Goal: Navigation & Orientation: Find specific page/section

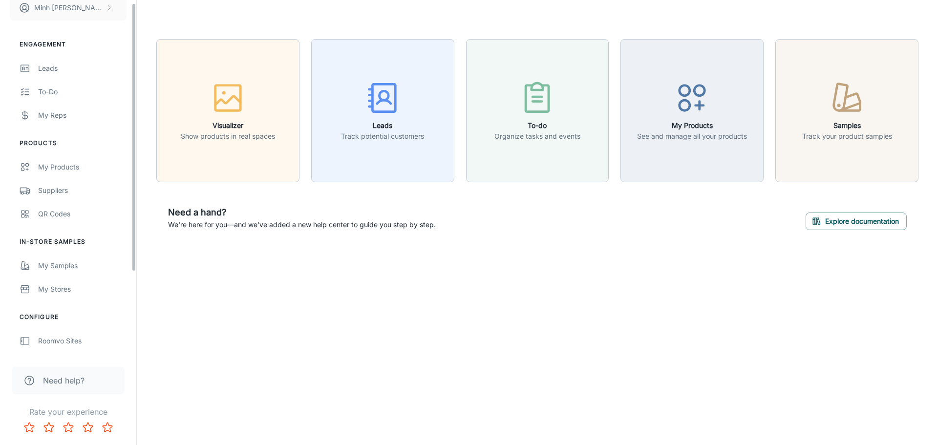
scroll to position [98, 0]
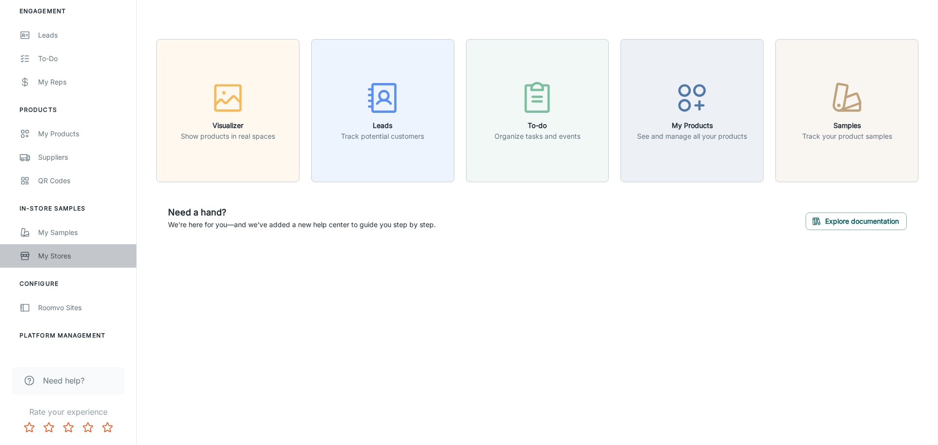
click at [82, 249] on link "My Stores" at bounding box center [68, 255] width 136 height 23
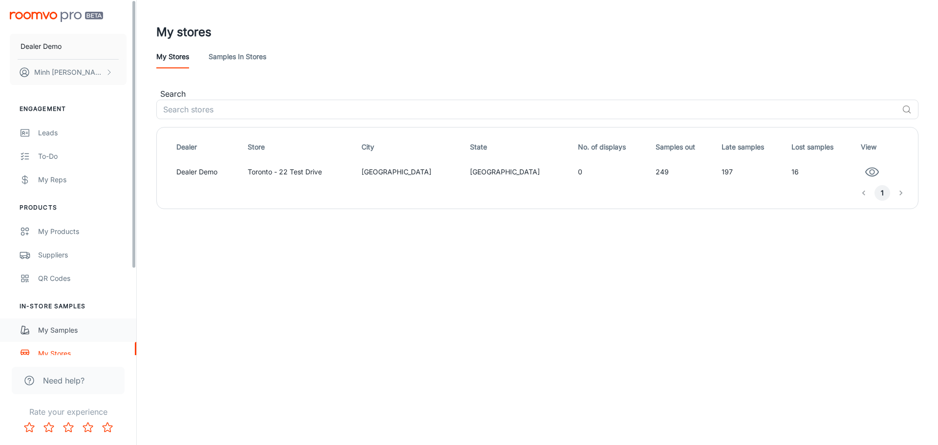
click at [71, 336] on link "My Samples" at bounding box center [68, 329] width 136 height 23
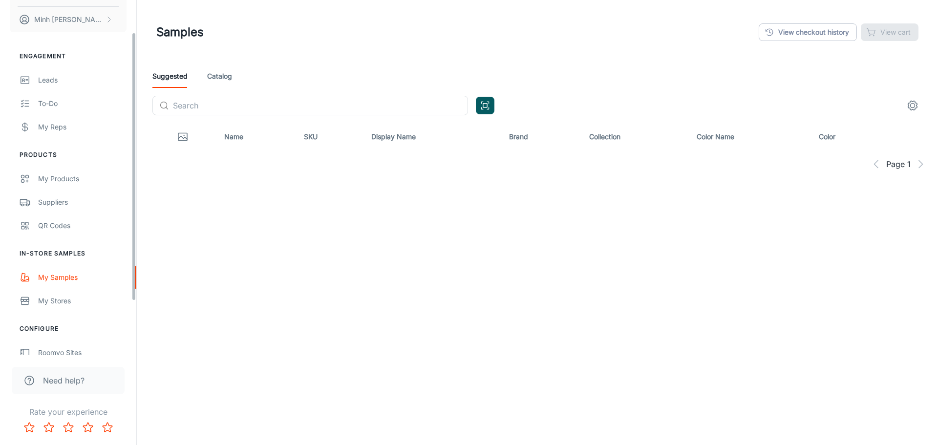
scroll to position [98, 0]
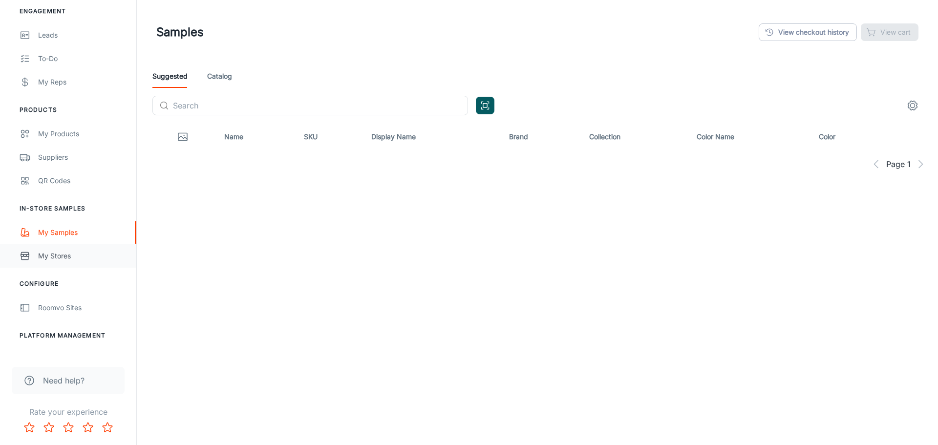
click at [83, 257] on div "My Stores" at bounding box center [82, 256] width 88 height 11
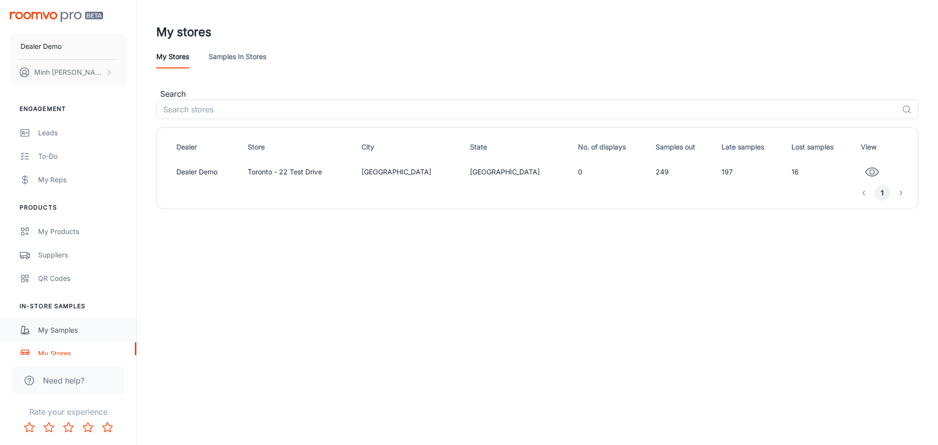
click at [63, 327] on div "My Samples" at bounding box center [82, 330] width 88 height 11
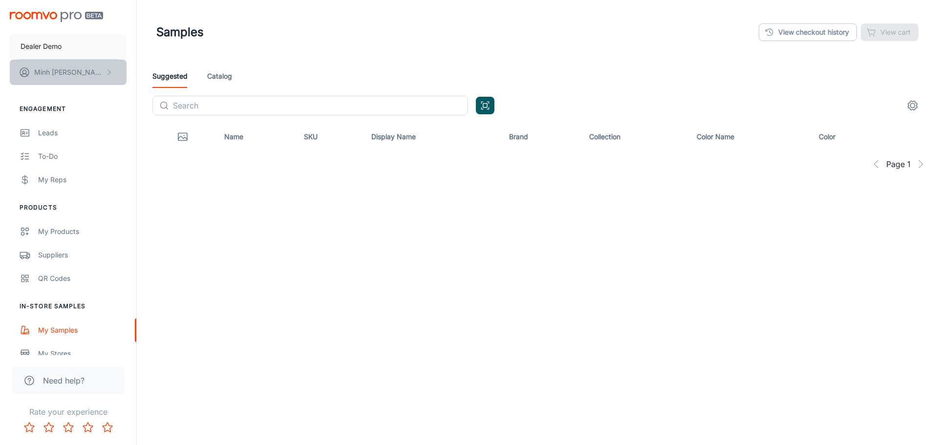
click at [110, 72] on polyline "scrollable content" at bounding box center [109, 72] width 2 height 5
